Goal: Subscribe to service/newsletter

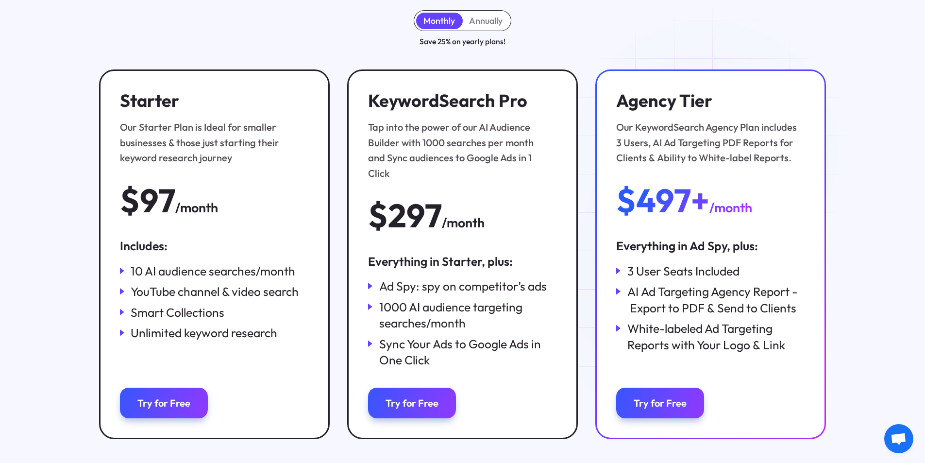
scroll to position [146, 0]
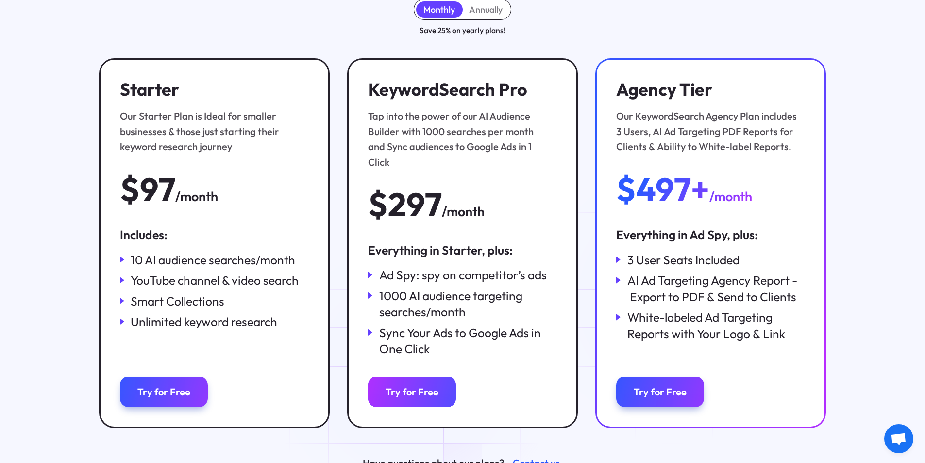
click at [415, 386] on div "Try for Free" at bounding box center [412, 392] width 53 height 12
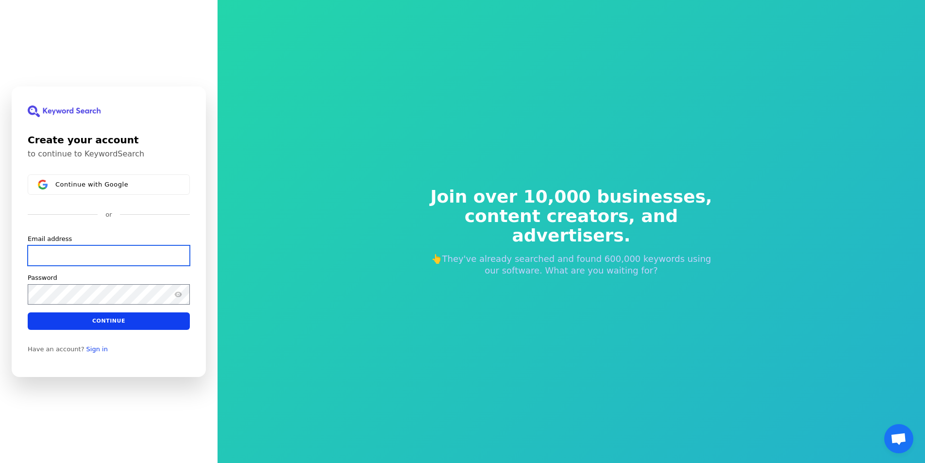
click at [62, 256] on input "Email address" at bounding box center [109, 255] width 162 height 20
click at [86, 253] on input "Email address" at bounding box center [109, 255] width 162 height 20
paste input "janeli2754@bdnets.com"
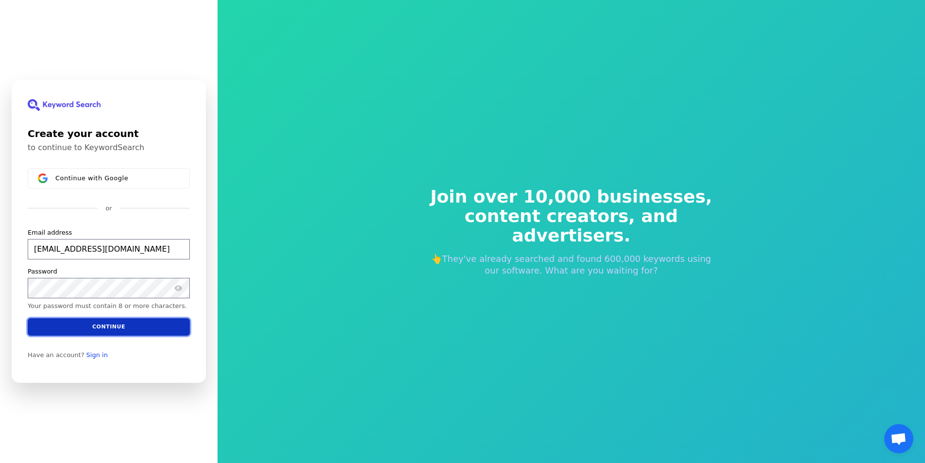
click at [93, 327] on button "Continue" at bounding box center [109, 326] width 162 height 17
type input "janeli2754@bdnets.com"
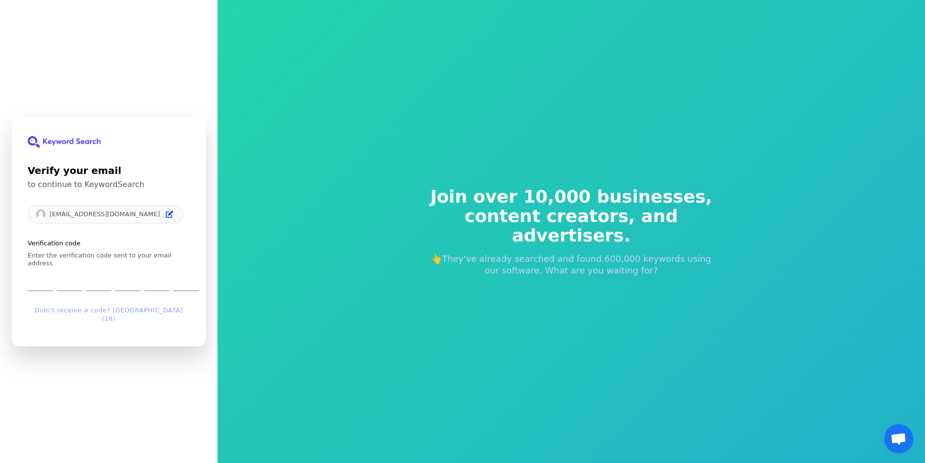
type input "1"
type input "3"
type input "7"
type input "2"
type input "7"
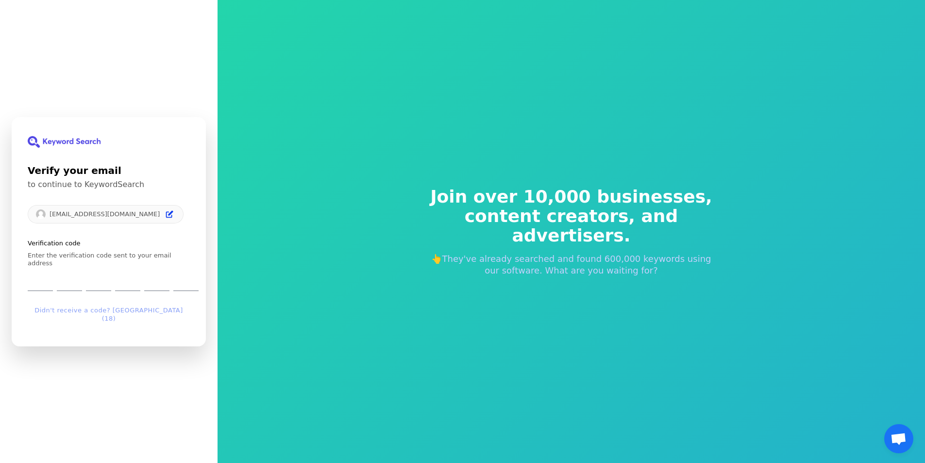
type input "9"
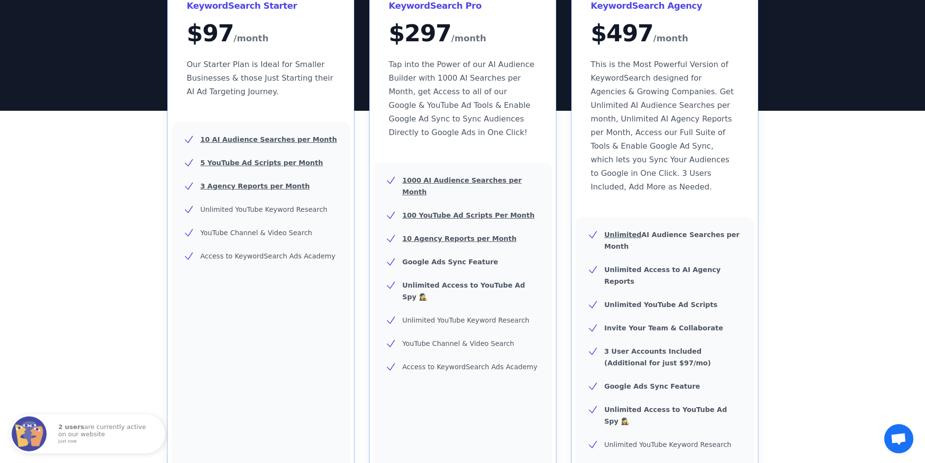
scroll to position [340, 0]
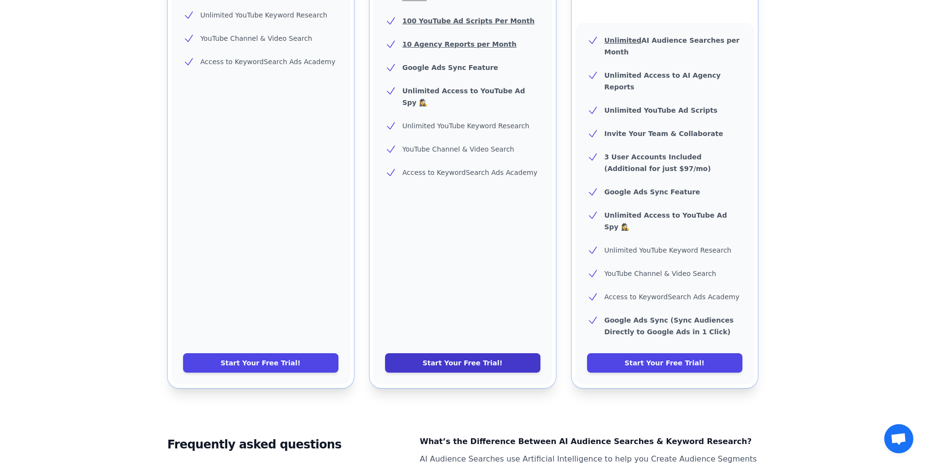
click at [455, 353] on link "Start Your Free Trial!" at bounding box center [462, 362] width 155 height 19
